Goal: Navigation & Orientation: Go to known website

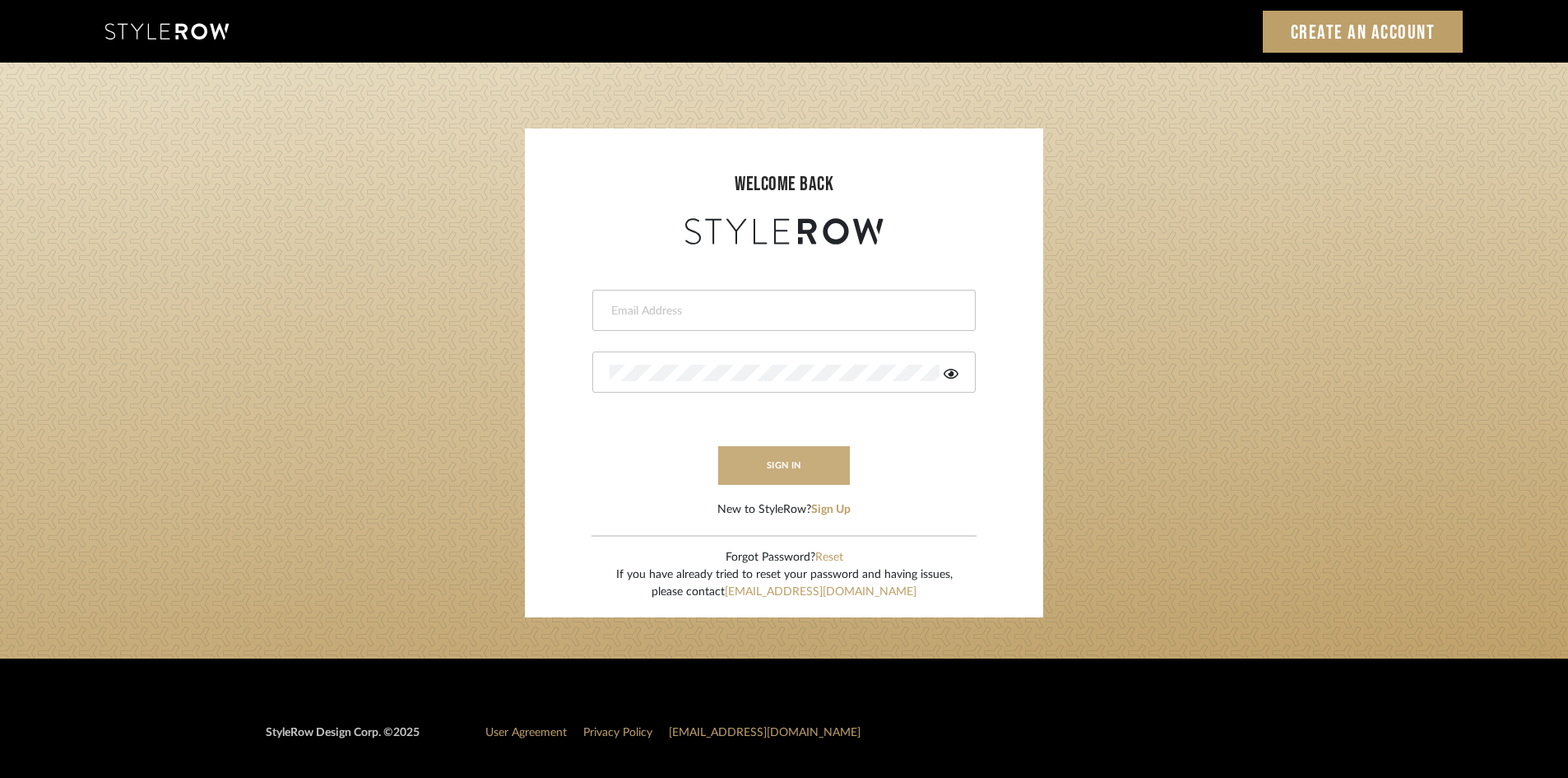
type input "intern@meyerinteriors.com"
click at [833, 460] on button "sign in" at bounding box center [784, 465] width 131 height 39
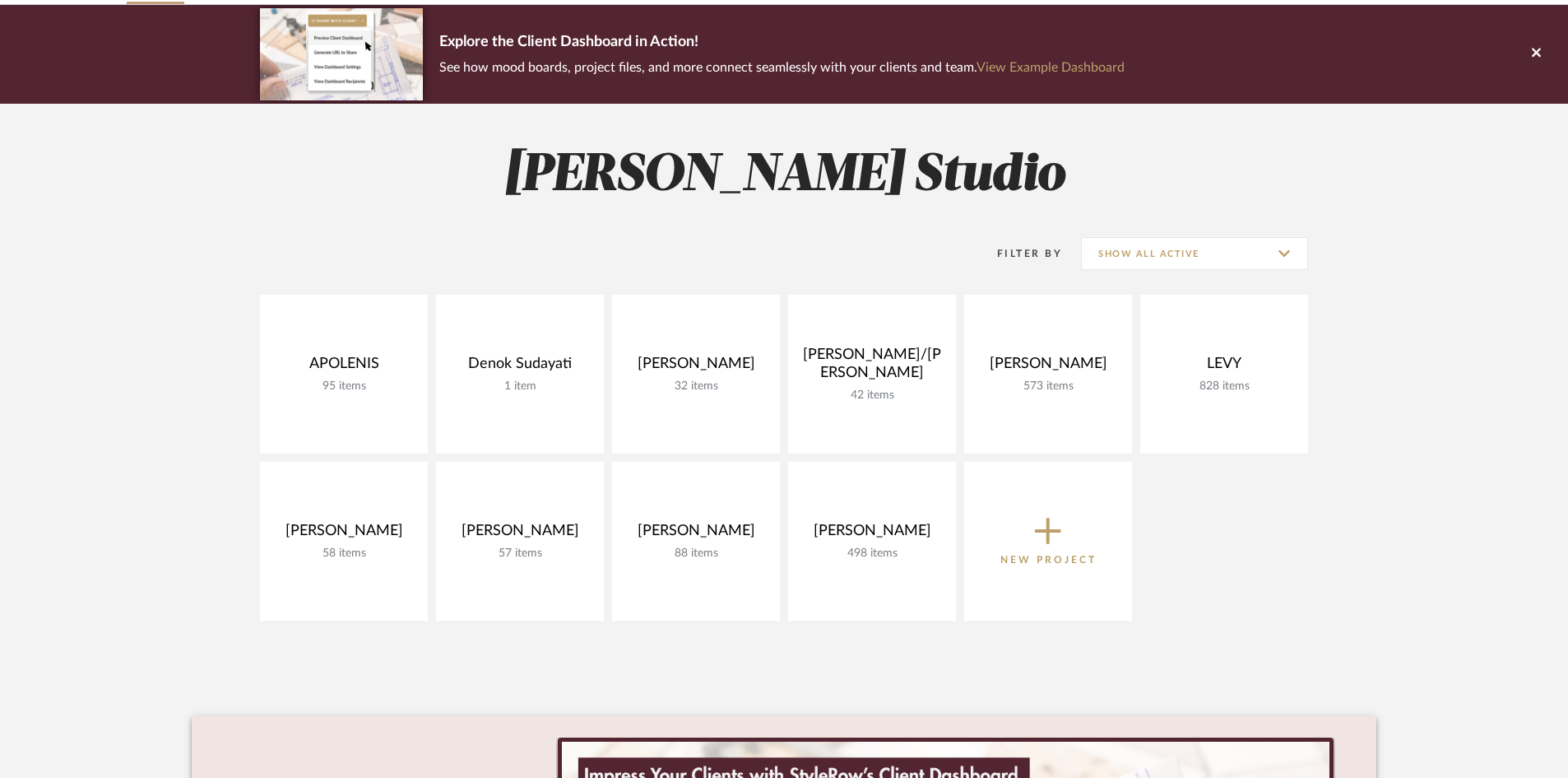
scroll to position [124, 0]
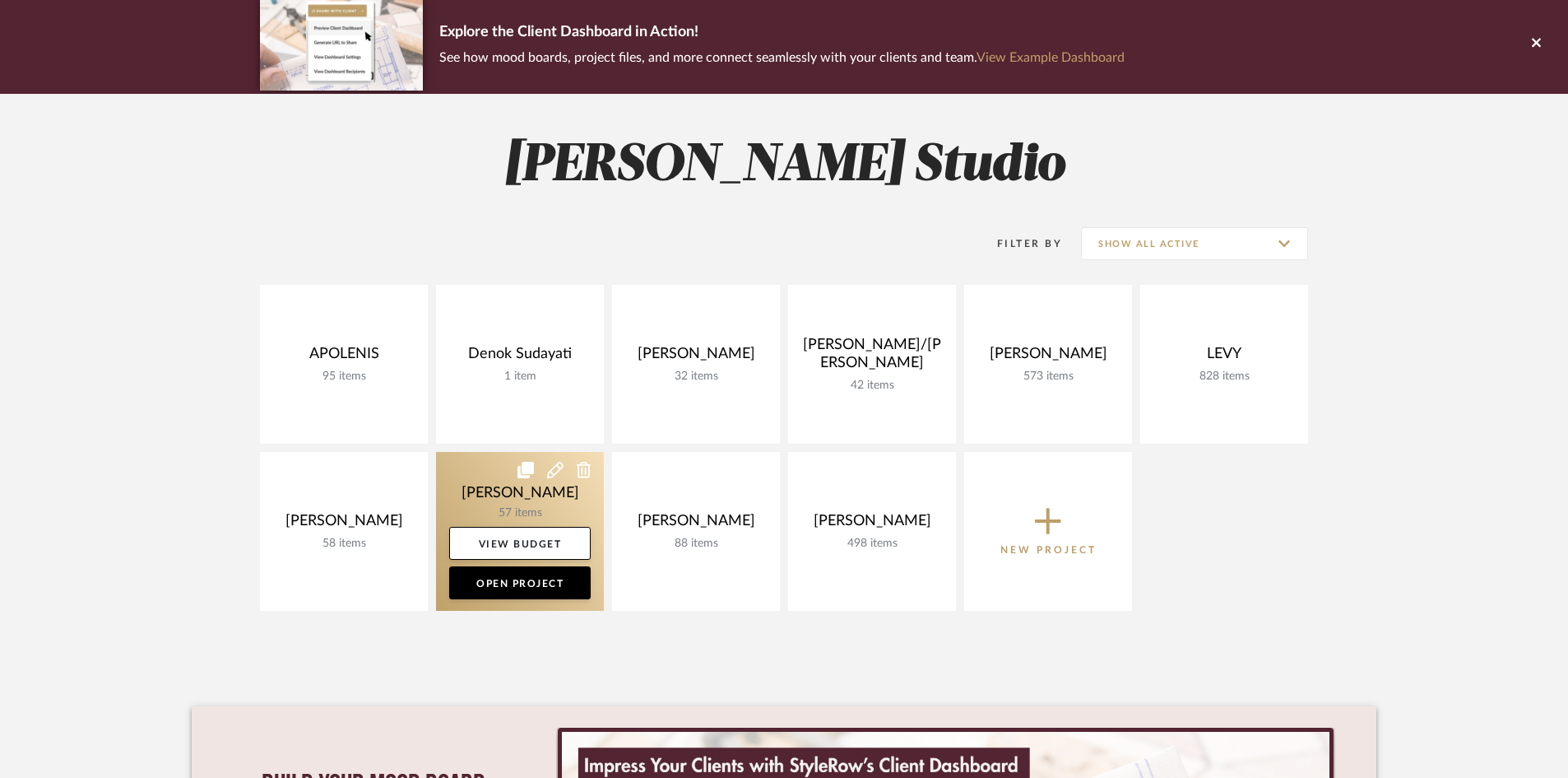
click at [571, 498] on link at bounding box center [520, 531] width 168 height 159
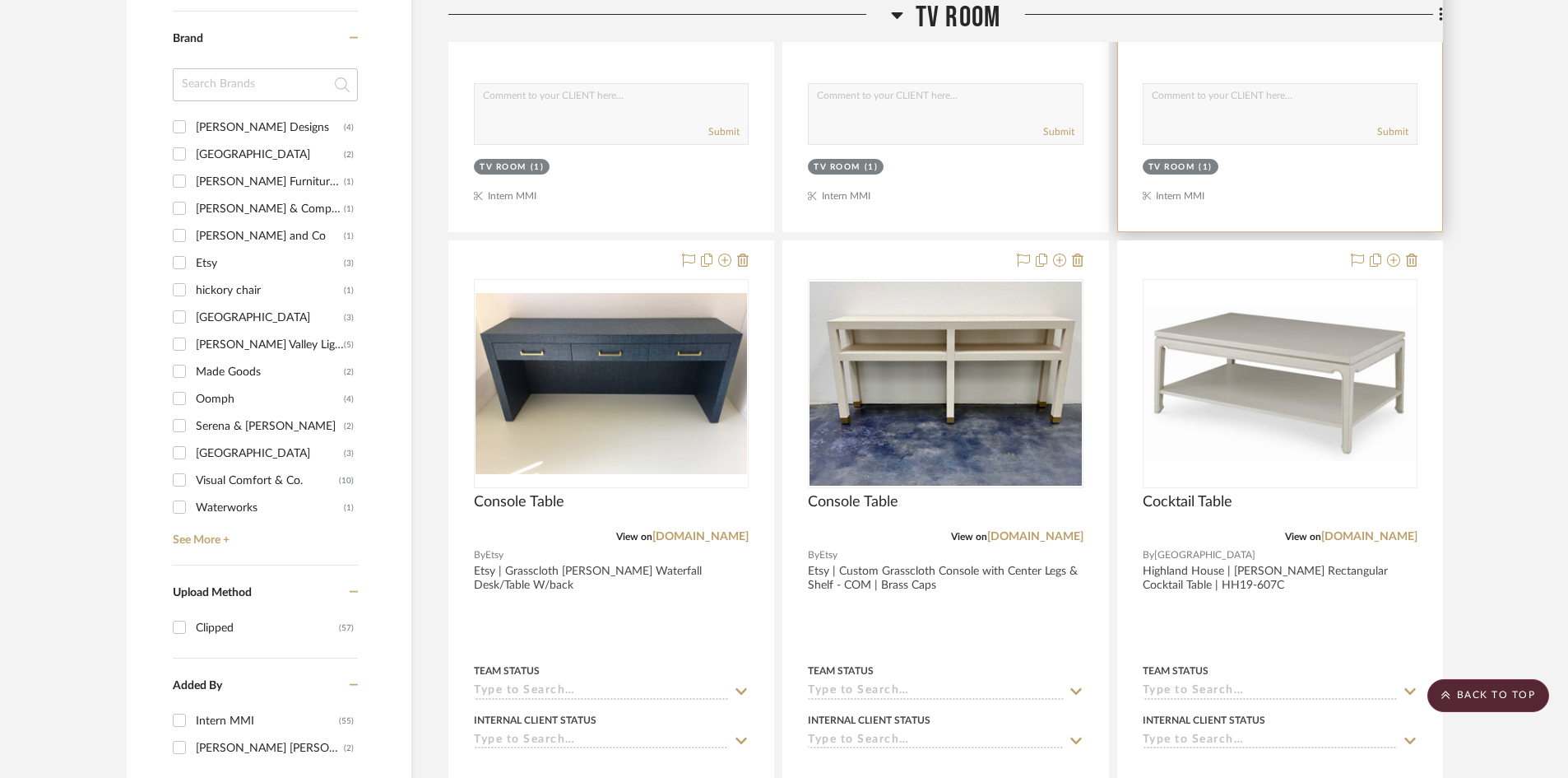
scroll to position [315, 0]
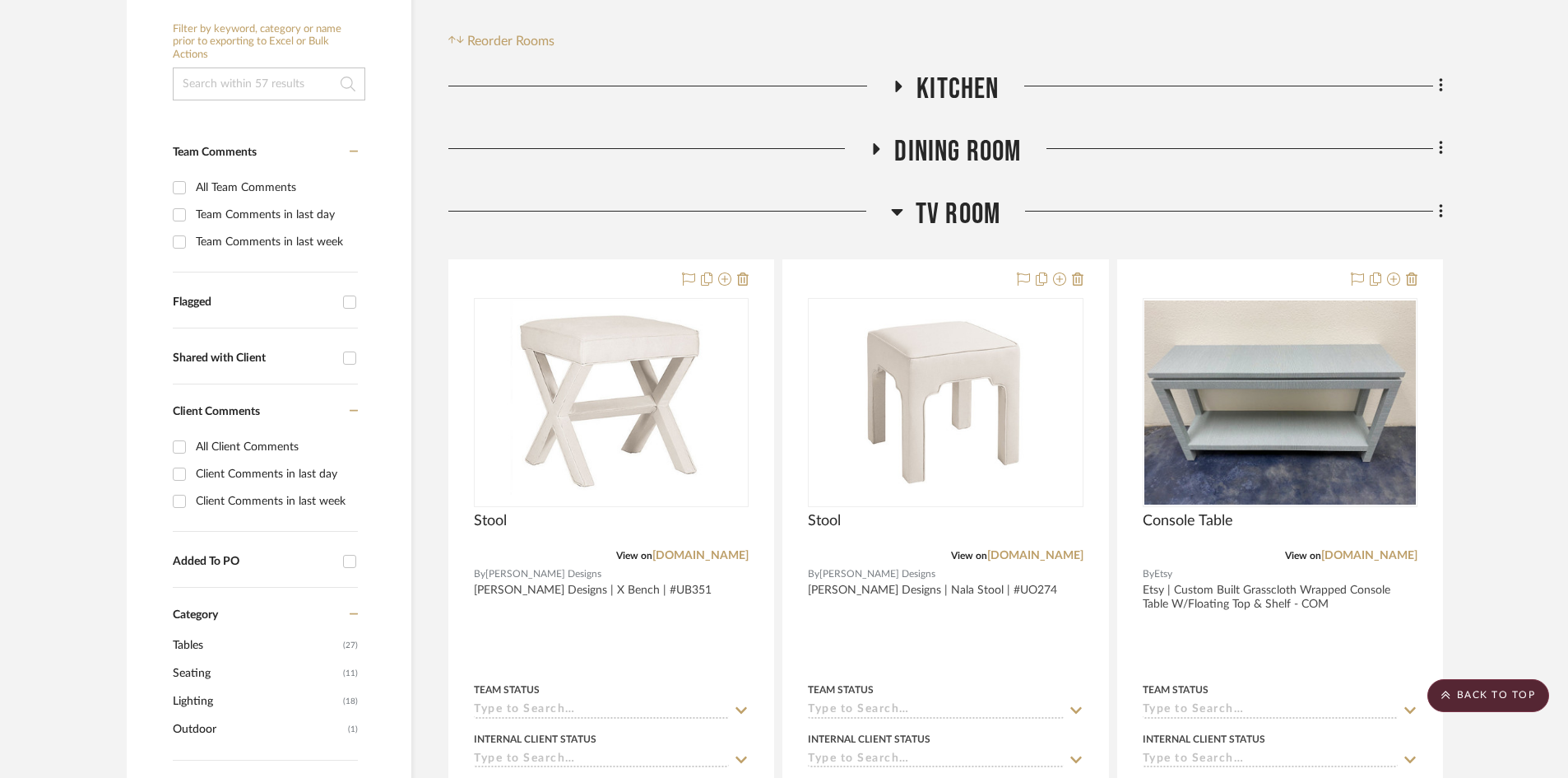
click at [957, 219] on span "TV ROOM" at bounding box center [958, 214] width 85 height 35
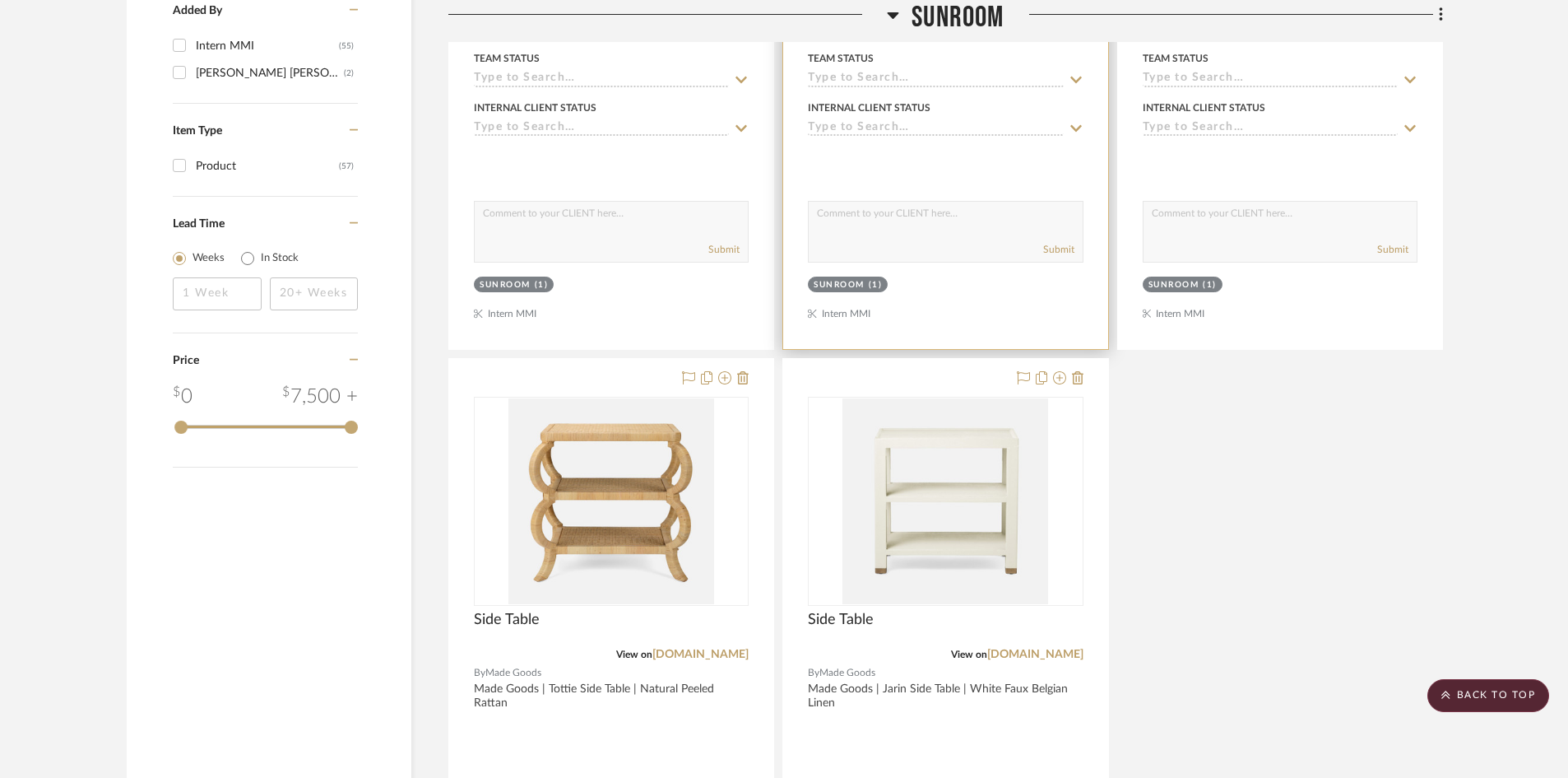
scroll to position [1815, 0]
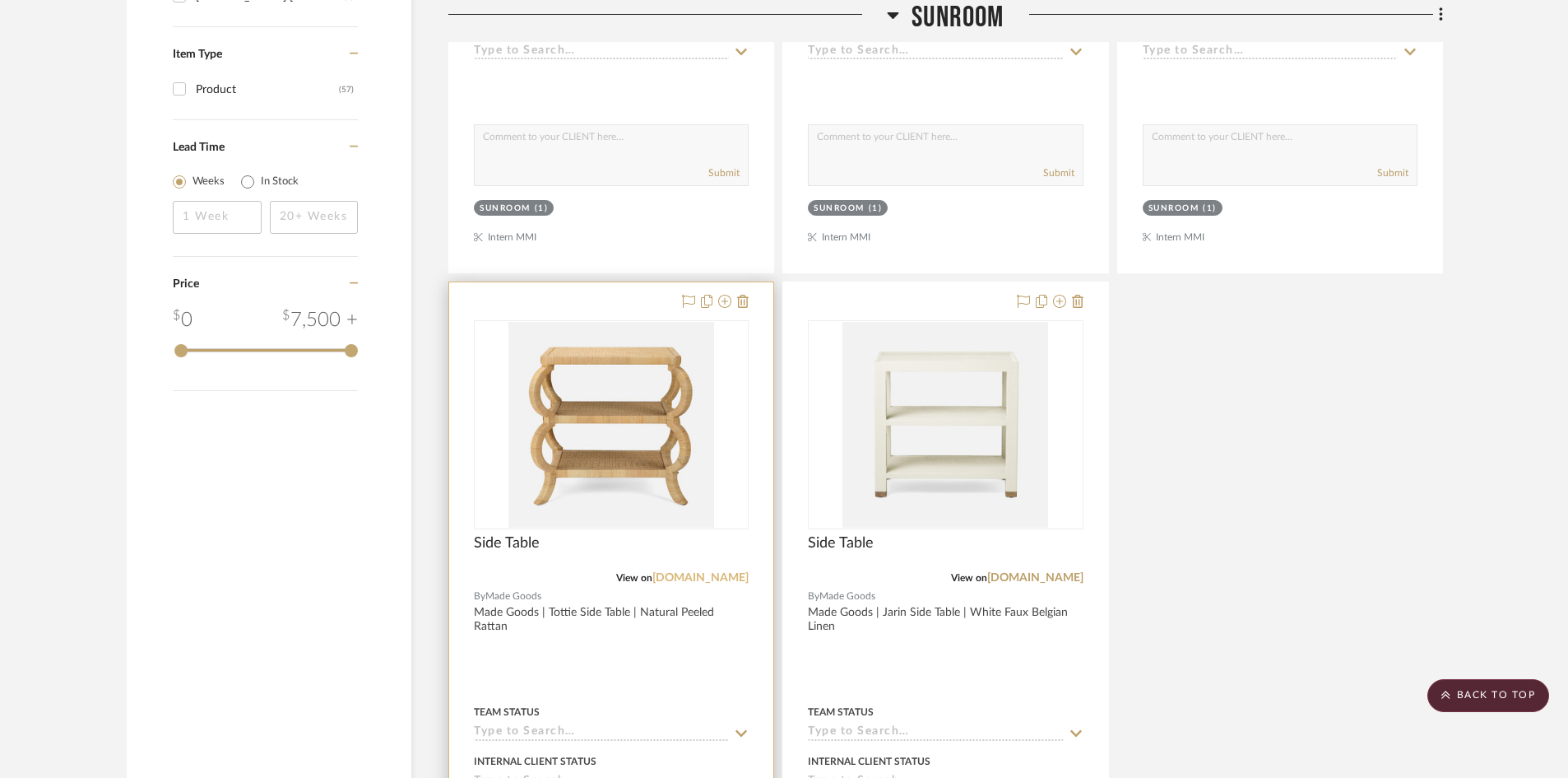
click at [727, 578] on link "madegoods.com" at bounding box center [700, 578] width 96 height 11
